Goal: Information Seeking & Learning: Learn about a topic

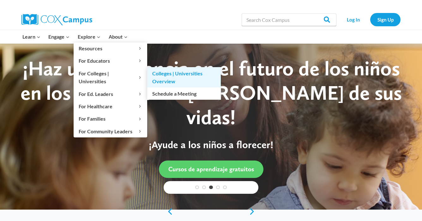
click at [168, 73] on link "Colleges | Universities Overview" at bounding box center [184, 77] width 74 height 20
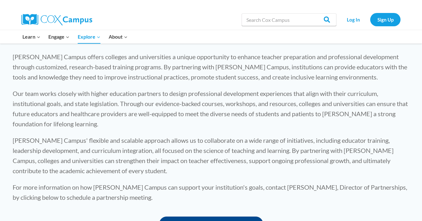
scroll to position [211, 0]
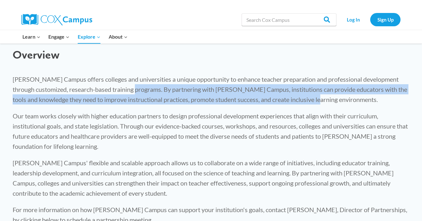
drag, startPoint x: 143, startPoint y: 89, endPoint x: 326, endPoint y: 100, distance: 183.9
click at [326, 100] on p "Cox Campus offers colleges and universities a unique opportunity to enhance tea…" at bounding box center [211, 89] width 397 height 30
copy p "By partnering with Cox Campus, institutions can provide educators with the tool…"
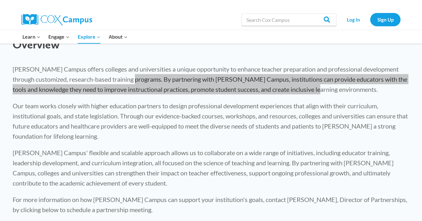
scroll to position [220, 0]
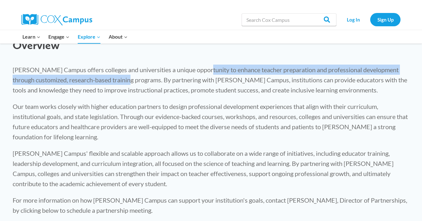
drag, startPoint x: 200, startPoint y: 70, endPoint x: 140, endPoint y: 77, distance: 60.4
click at [140, 77] on p "Cox Campus offers colleges and universities a unique opportunity to enhance tea…" at bounding box center [211, 79] width 397 height 30
click at [137, 77] on p "Cox Campus offers colleges and universities a unique opportunity to enhance tea…" at bounding box center [211, 79] width 397 height 30
drag, startPoint x: 201, startPoint y: 69, endPoint x: 140, endPoint y: 84, distance: 63.2
click at [140, 84] on p "Cox Campus offers colleges and universities a unique opportunity to enhance tea…" at bounding box center [211, 79] width 397 height 30
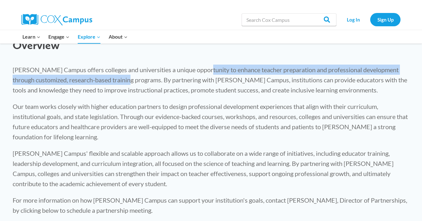
copy p "enhance teacher preparation and professional development through customized, re…"
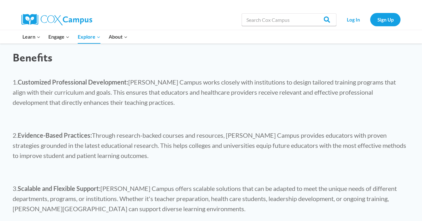
scroll to position [424, 0]
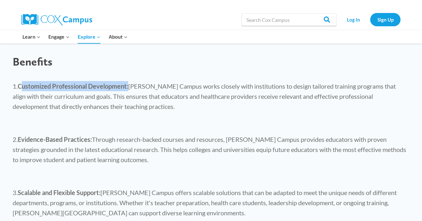
drag, startPoint x: 129, startPoint y: 86, endPoint x: 18, endPoint y: 87, distance: 110.6
click at [18, 87] on strong "Customized Professional Development:" at bounding box center [73, 86] width 111 height 8
copy strong "Customized Professional Development"
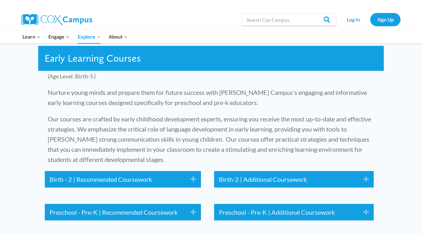
scroll to position [767, 0]
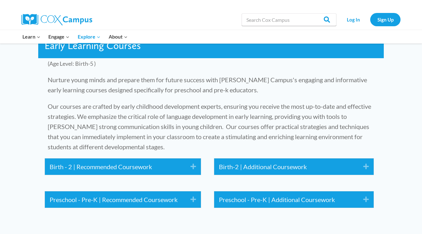
click at [63, 54] on div "Early Learning Courses" at bounding box center [211, 45] width 346 height 25
click at [117, 168] on link "Birth - 2 | Recommended Coursework" at bounding box center [115, 166] width 131 height 10
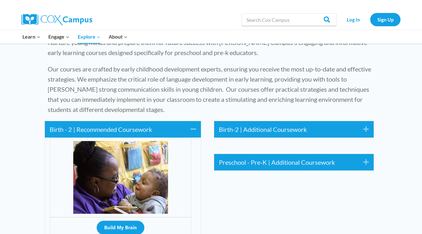
scroll to position [789, 0]
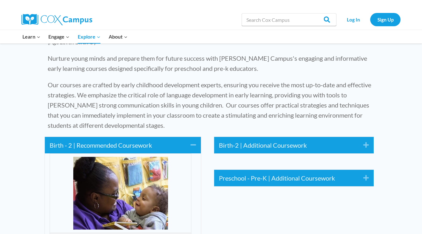
click at [119, 147] on link "Birth - 2 | Recommended Coursework" at bounding box center [115, 145] width 131 height 10
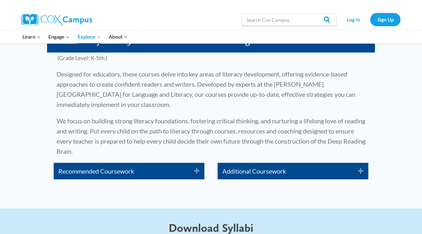
scroll to position [1000, 0]
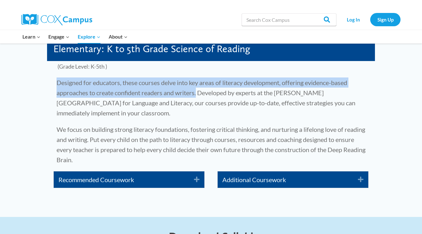
drag, startPoint x: 56, startPoint y: 82, endPoint x: 198, endPoint y: 91, distance: 143.1
click at [198, 91] on div "(Grade Level: K-5th ) Designed for educators, these courses delve into key area…" at bounding box center [211, 113] width 328 height 104
copy p "Designed for educators, these courses delve into key areas of literacy developm…"
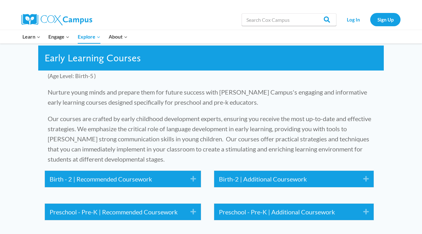
scroll to position [735, 0]
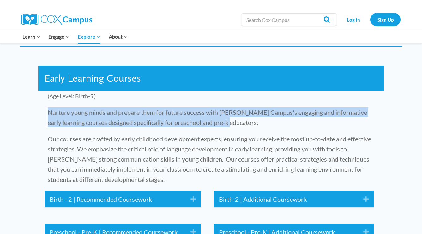
drag, startPoint x: 48, startPoint y: 111, endPoint x: 234, endPoint y: 123, distance: 185.6
click at [234, 123] on p "Nurture young minds and prepare them for future success with Cox Campus's engag…" at bounding box center [211, 117] width 327 height 20
copy p "Nurture young minds and prepare them for future success with Cox Campus's engag…"
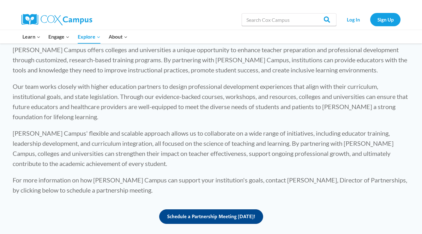
scroll to position [241, 0]
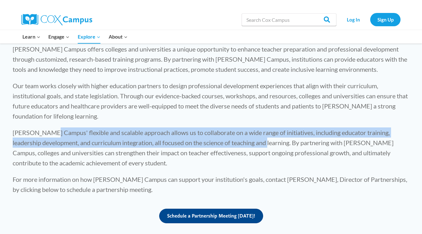
drag, startPoint x: 50, startPoint y: 134, endPoint x: 266, endPoint y: 143, distance: 216.7
click at [266, 143] on p "Cox Campus' flexible and scalable approach allows us to collaborate on a wide r…" at bounding box center [211, 147] width 397 height 40
copy p "flexible and scalable approach allows us to collaborate on a wide range of init…"
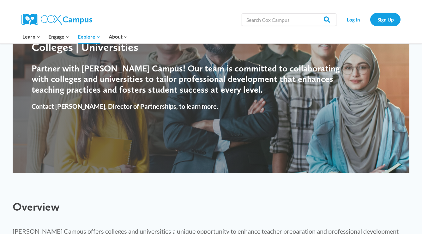
scroll to position [0, 0]
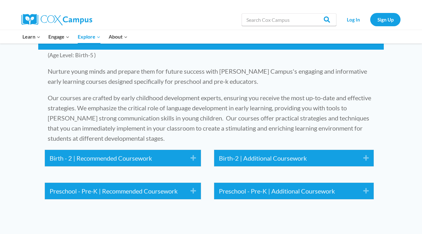
click at [235, 101] on p "Our courses are crafted by early childhood development experts, ensuring you re…" at bounding box center [211, 118] width 327 height 51
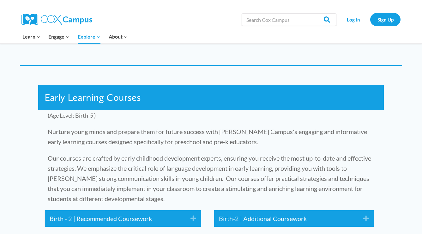
click at [129, 217] on link "Birth - 2 | Recommended Coursework" at bounding box center [115, 218] width 131 height 10
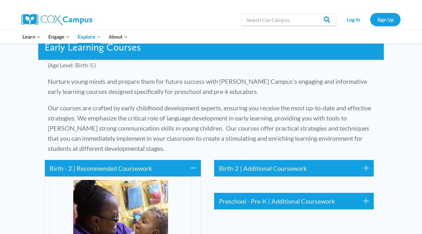
scroll to position [772, 0]
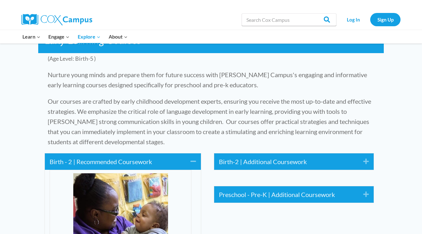
click at [192, 164] on icon "Collapse" at bounding box center [191, 161] width 10 height 10
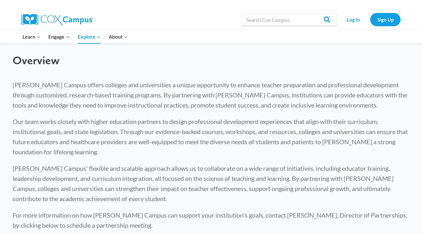
scroll to position [206, 0]
click at [161, 103] on p "Cox Campus offers colleges and universities a unique opportunity to enhance tea…" at bounding box center [211, 94] width 397 height 30
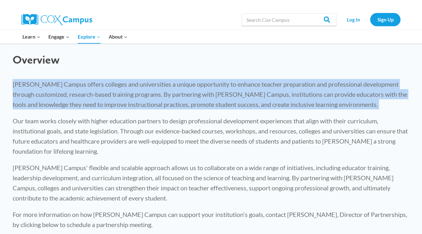
click at [161, 103] on p "Cox Campus offers colleges and universities a unique opportunity to enhance tea…" at bounding box center [211, 94] width 397 height 30
copy div "Cox Campus offers colleges and universities a unique opportunity to enhance tea…"
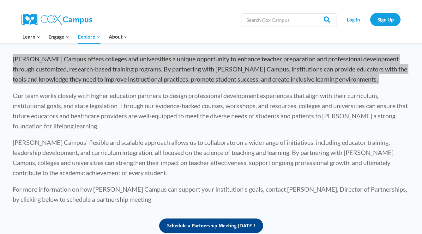
scroll to position [236, 0]
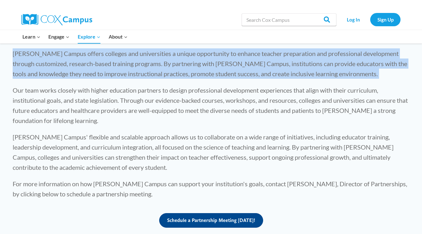
click at [76, 181] on span "For more information on how Cox Campus can support your institution's goals, co…" at bounding box center [210, 189] width 395 height 18
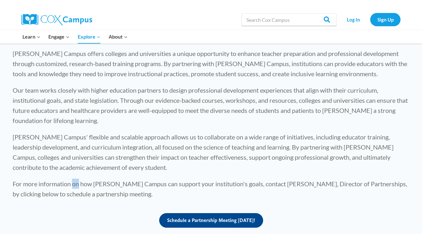
click at [76, 181] on span "For more information on how Cox Campus can support your institution's goals, co…" at bounding box center [210, 189] width 395 height 18
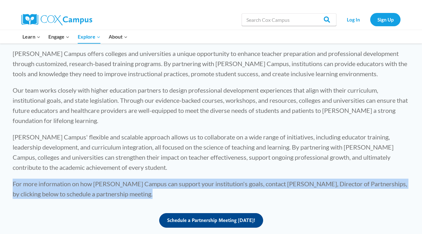
click at [76, 181] on span "For more information on how Cox Campus can support your institution's goals, co…" at bounding box center [210, 189] width 395 height 18
copy div "For more information on how Cox Campus can support your institution's goals, co…"
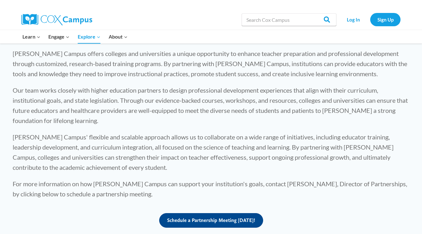
click at [123, 194] on span "For more information on how Cox Campus can support your institution's goals, co…" at bounding box center [210, 189] width 395 height 18
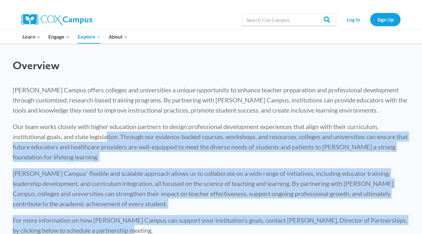
scroll to position [133, 0]
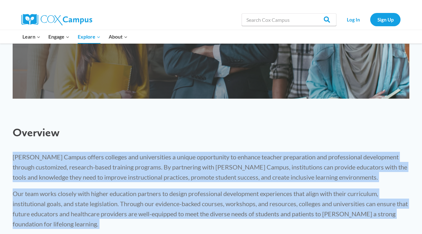
drag, startPoint x: 128, startPoint y: 195, endPoint x: 13, endPoint y: 159, distance: 121.1
click at [13, 159] on div "Cox Campus offers colleges and universities a unique opportunity to enhance tea…" at bounding box center [211, 227] width 397 height 150
copy div "Cox Campus offers colleges and universities a unique opportunity to enhance tea…"
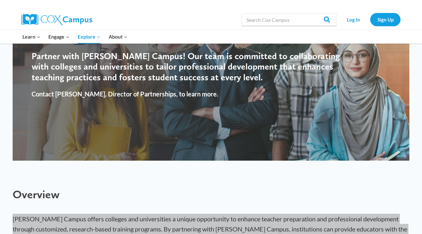
scroll to position [0, 0]
